Goal: Task Accomplishment & Management: Complete application form

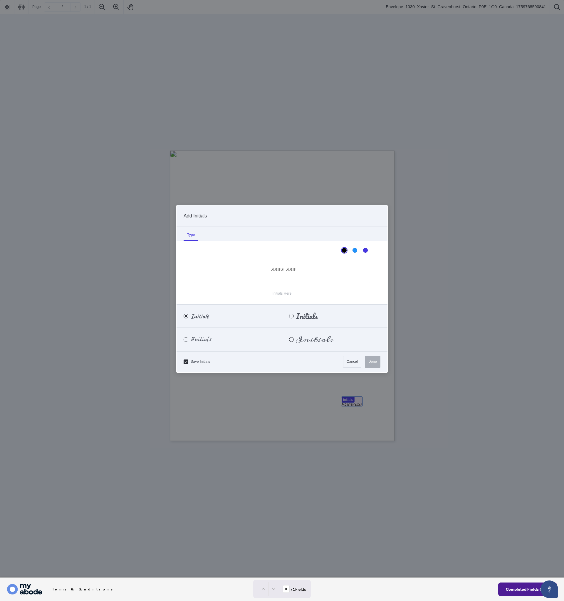
click at [353, 401] on div at bounding box center [282, 289] width 564 height 578
click at [291, 339] on div "Meddon" at bounding box center [291, 339] width 5 height 5
click at [283, 272] on input "Initials Here" at bounding box center [282, 271] width 176 height 23
type input "**"
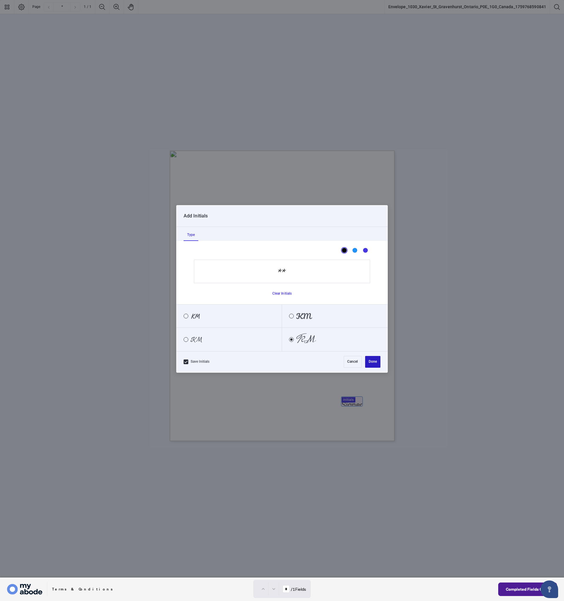
click at [371, 361] on button "Done" at bounding box center [372, 362] width 15 height 12
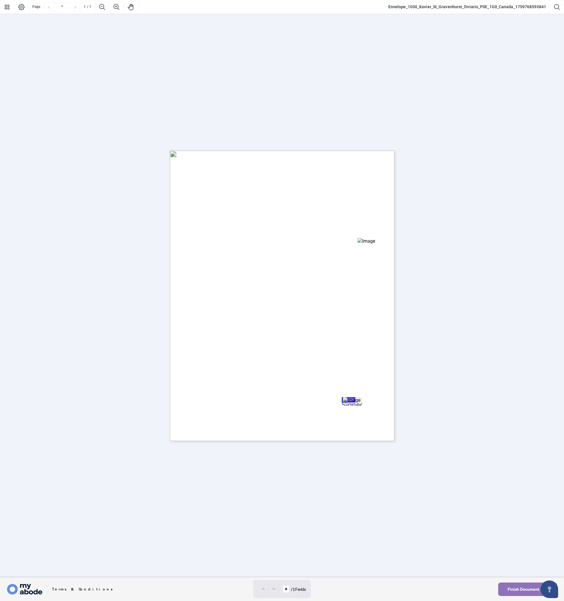
click at [521, 588] on span "Finish Document" at bounding box center [523, 589] width 32 height 9
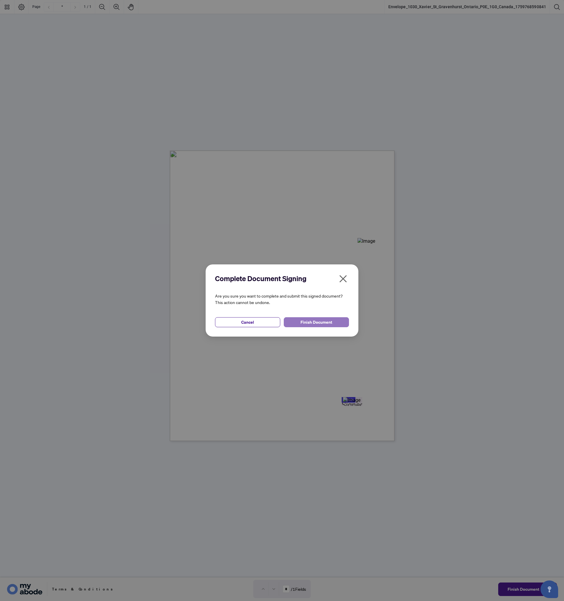
click at [306, 323] on span "Finish Document" at bounding box center [316, 322] width 32 height 9
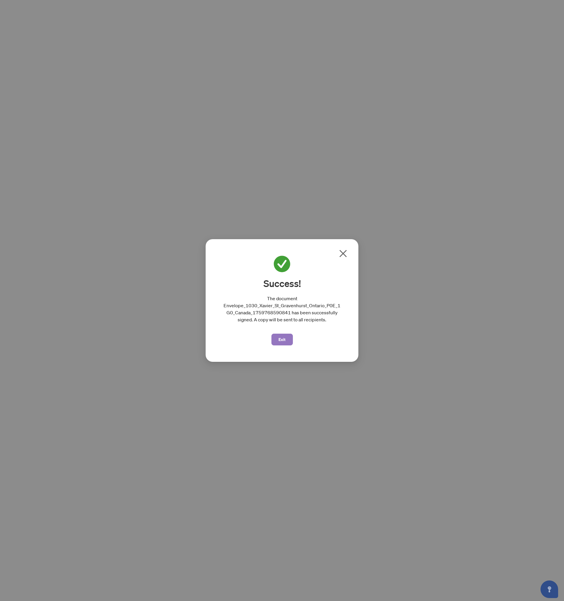
click at [284, 339] on span "Exit" at bounding box center [281, 339] width 7 height 9
